Goal: Information Seeking & Learning: Learn about a topic

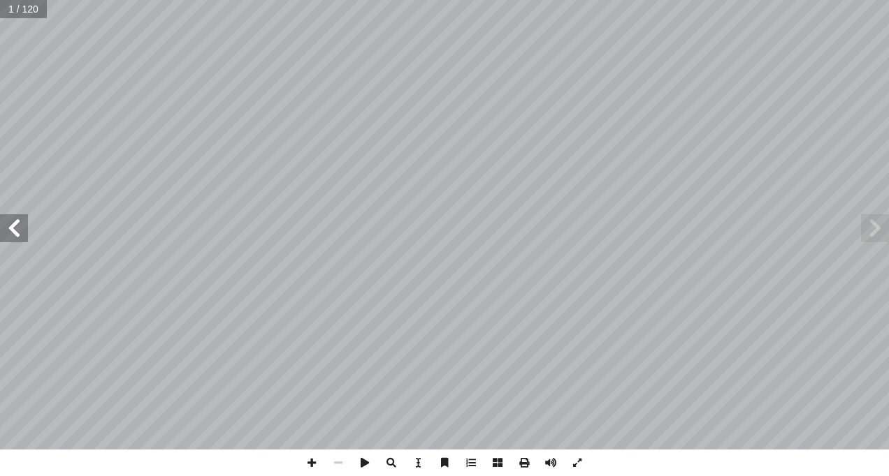
click at [14, 232] on span at bounding box center [14, 228] width 28 height 28
click at [14, 231] on span at bounding box center [14, 228] width 28 height 28
click at [14, 226] on span at bounding box center [14, 228] width 28 height 28
click at [17, 218] on span at bounding box center [14, 228] width 28 height 28
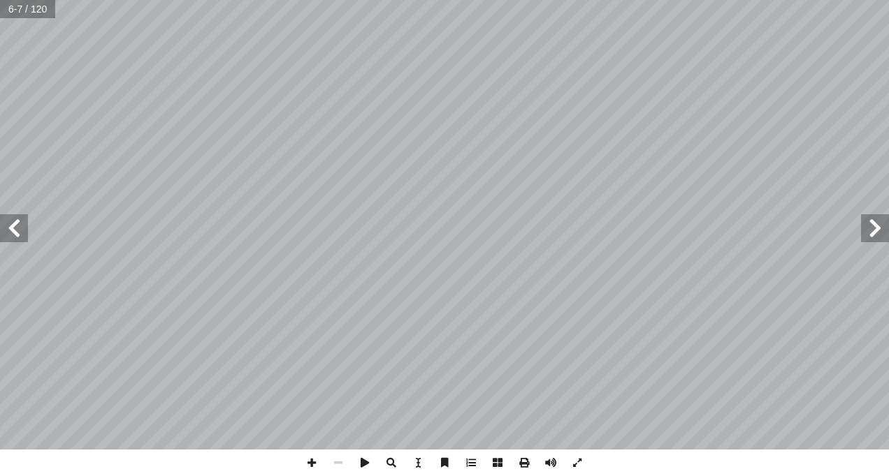
click at [18, 215] on span at bounding box center [14, 228] width 28 height 28
click at [15, 234] on span at bounding box center [14, 228] width 28 height 28
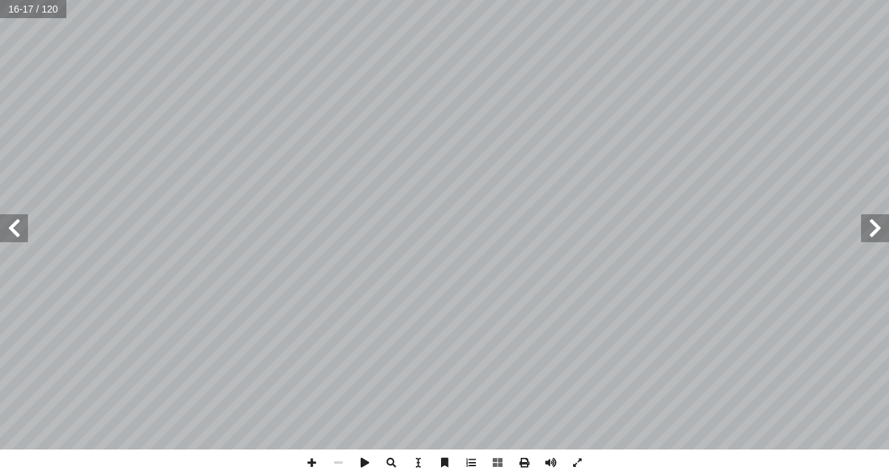
click at [15, 234] on span at bounding box center [14, 228] width 28 height 28
click at [17, 233] on span at bounding box center [14, 228] width 28 height 28
click at [13, 228] on span at bounding box center [14, 228] width 28 height 28
click at [439, 127] on html "الصفحة الرئيسية الصف الأول الصف الثاني الصف الثالث الصف الرابع الصف الخامس الصف…" at bounding box center [444, 63] width 889 height 127
